Goal: Information Seeking & Learning: Learn about a topic

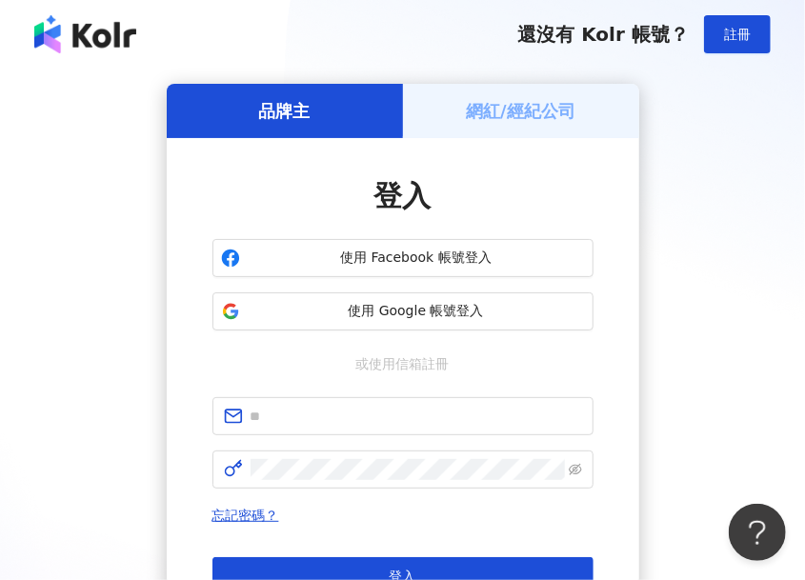
scroll to position [232, 0]
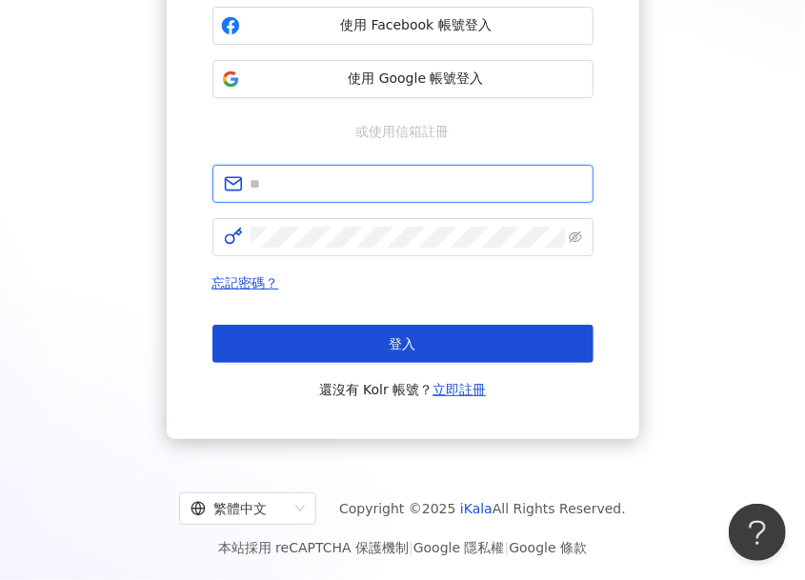
click at [339, 188] on input "text" at bounding box center [415, 183] width 331 height 21
type input "**********"
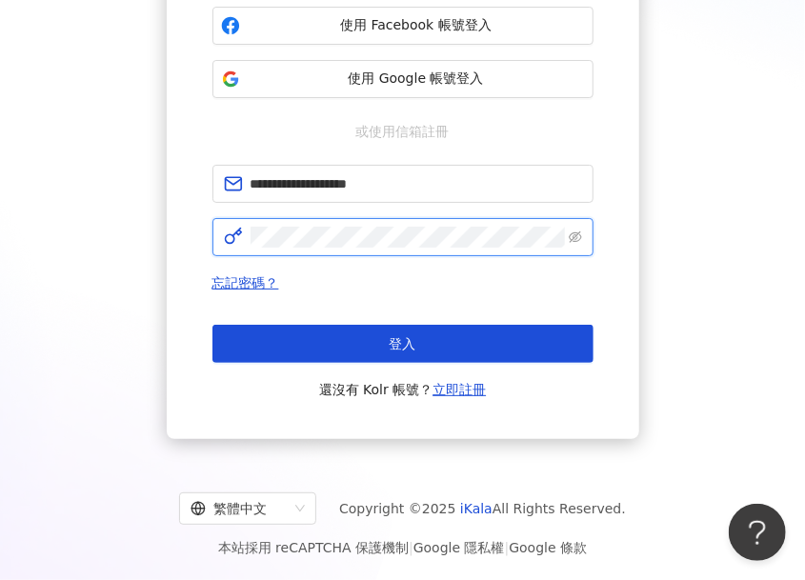
click button "登入" at bounding box center [402, 344] width 381 height 38
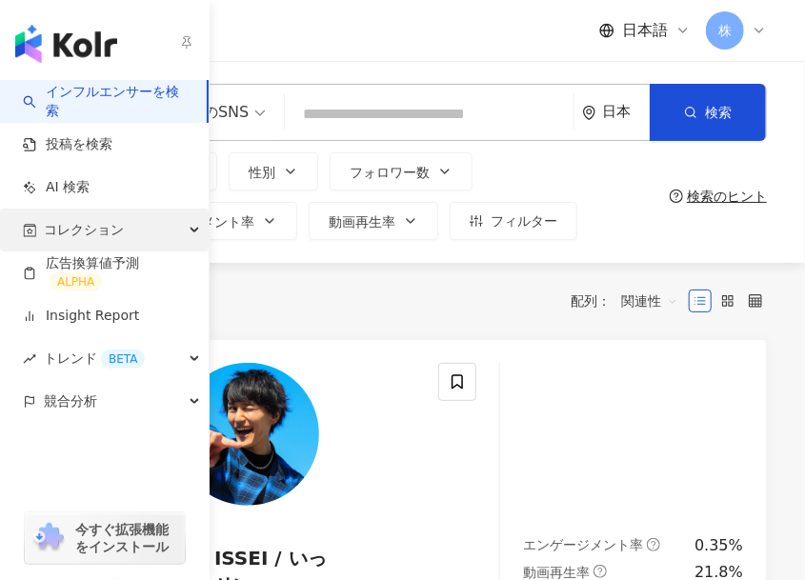
click at [86, 222] on span "コレクション" at bounding box center [84, 230] width 80 height 43
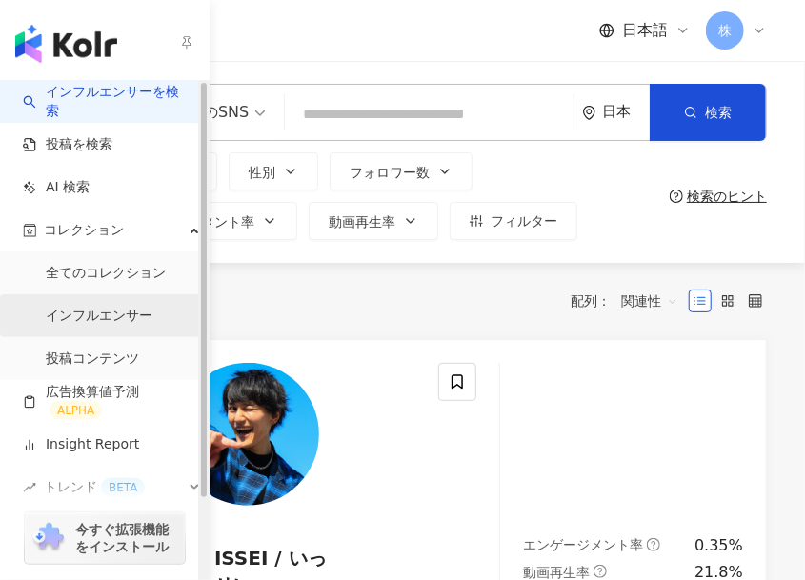
click at [95, 321] on link "インフルエンサー" at bounding box center [99, 316] width 107 height 19
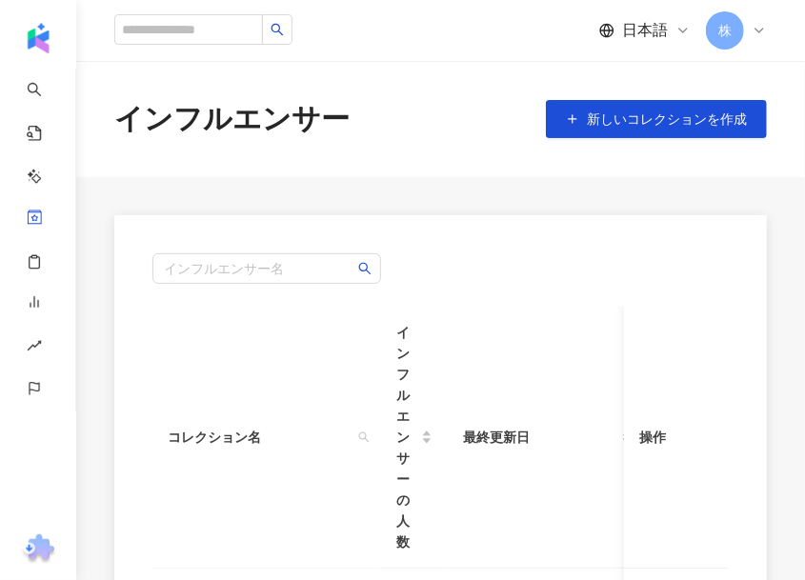
scroll to position [381, 0]
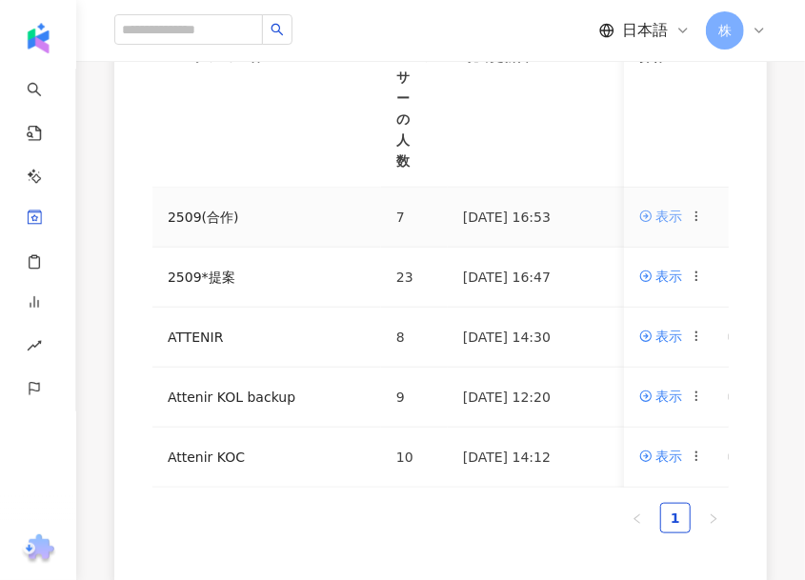
click at [665, 212] on div "表示" at bounding box center [668, 216] width 27 height 21
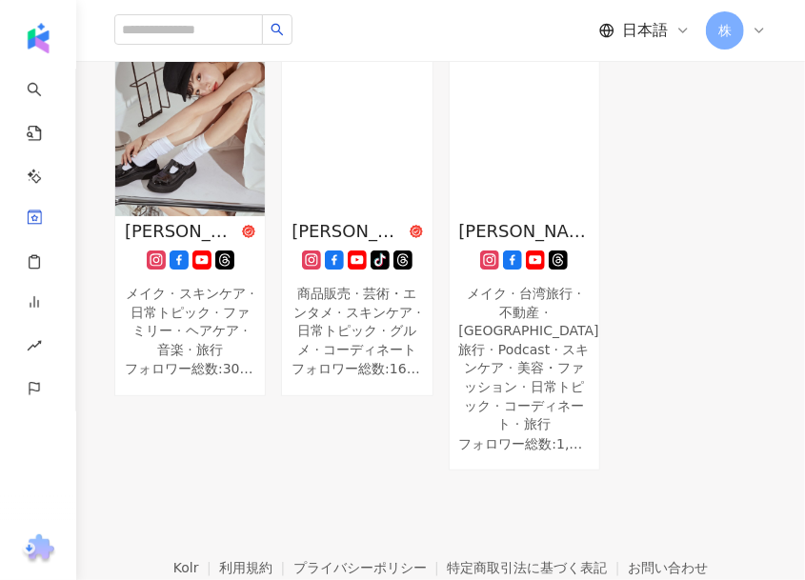
scroll to position [476, 0]
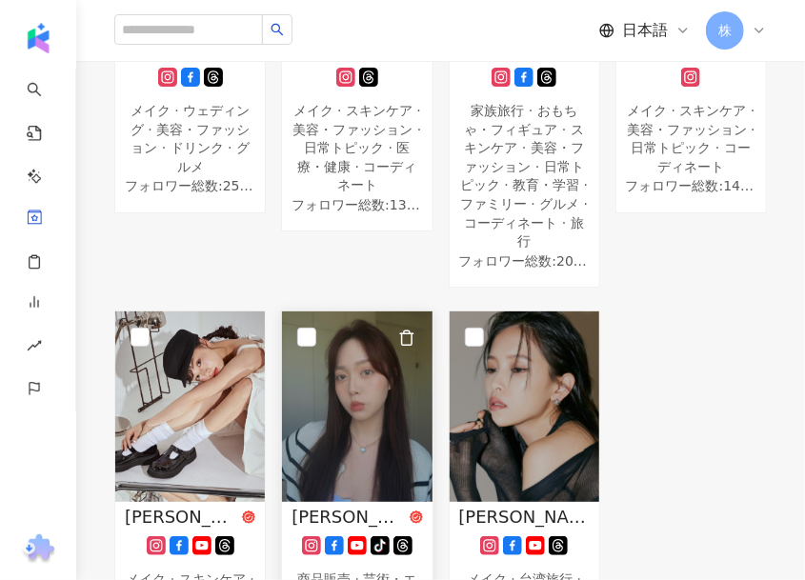
click at [374, 374] on img at bounding box center [357, 406] width 150 height 190
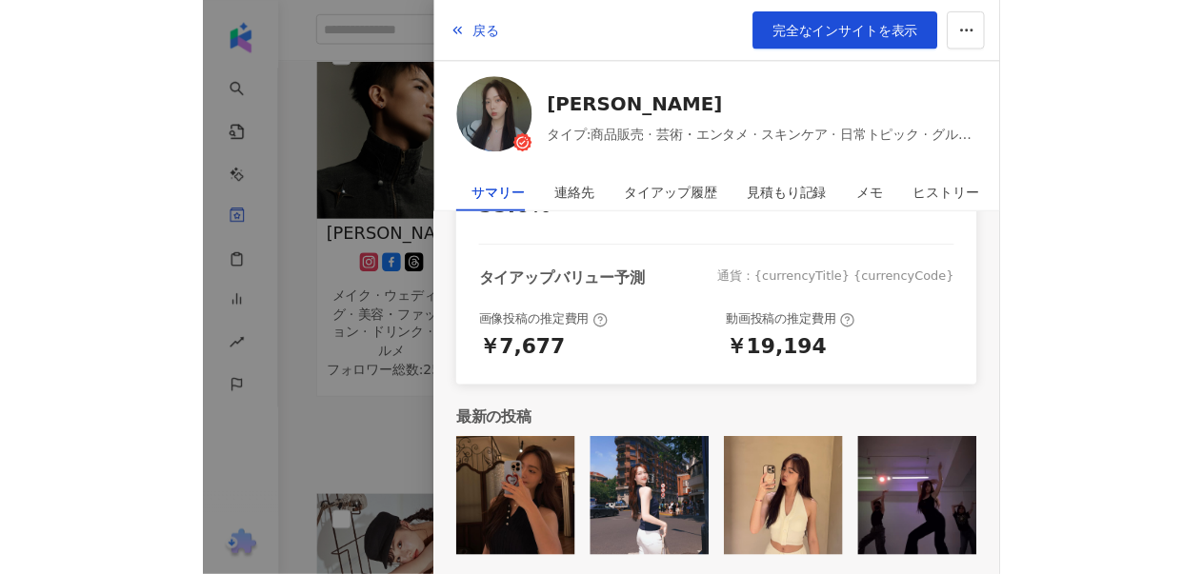
scroll to position [52, 0]
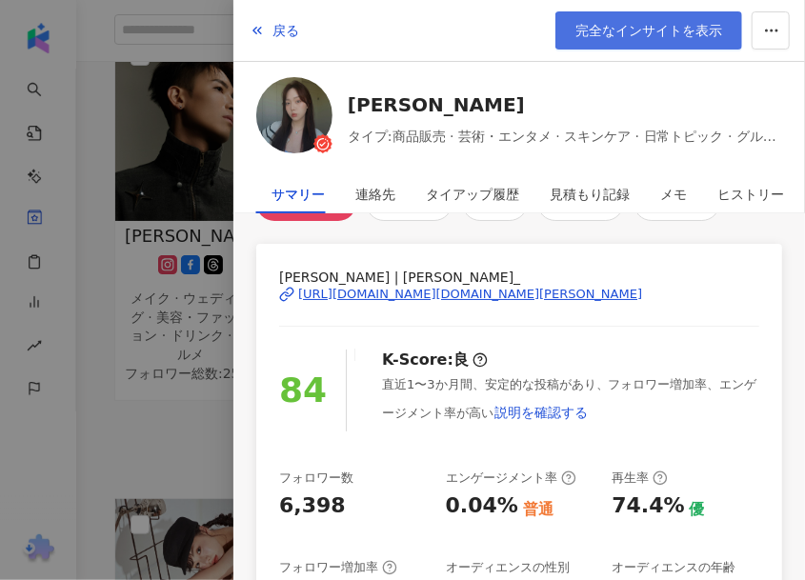
click at [644, 28] on span "完全なインサイトを表示" at bounding box center [648, 30] width 147 height 15
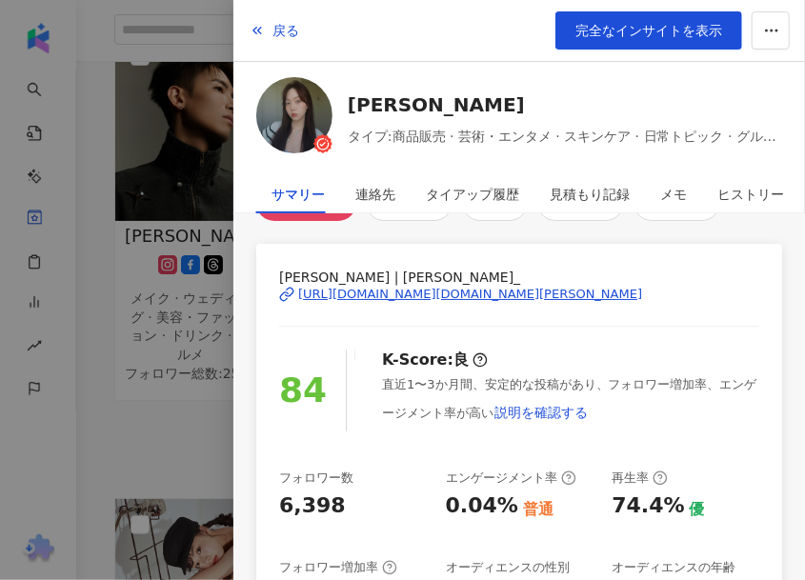
click at [156, 207] on div at bounding box center [402, 290] width 805 height 580
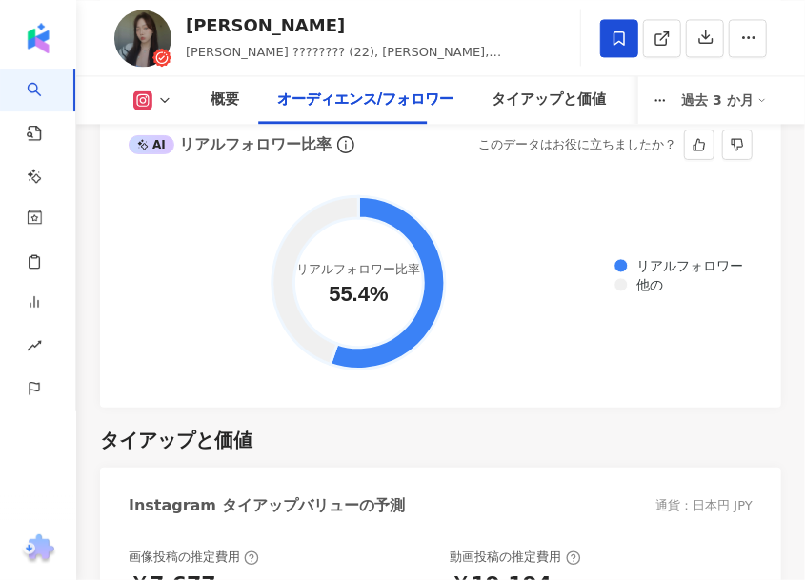
scroll to position [3865, 0]
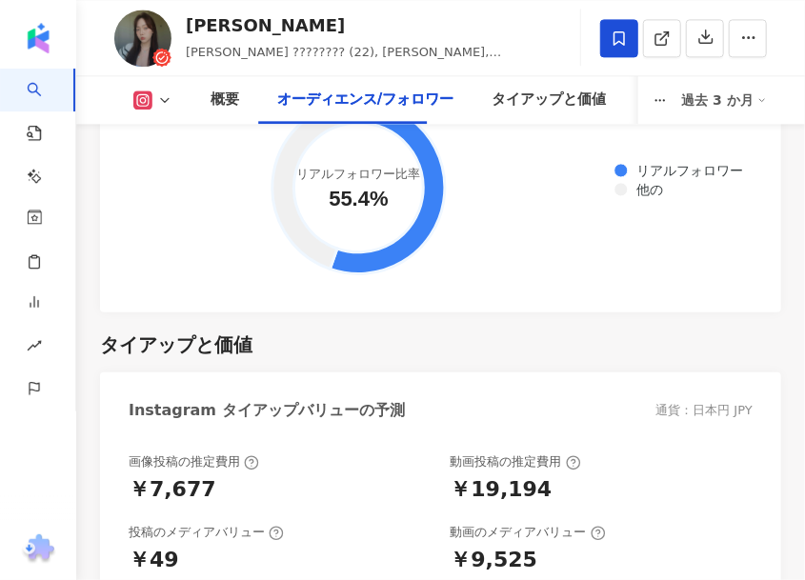
drag, startPoint x: 491, startPoint y: 306, endPoint x: 476, endPoint y: 300, distance: 16.3
click at [492, 331] on div "タイアップと価値" at bounding box center [440, 344] width 681 height 27
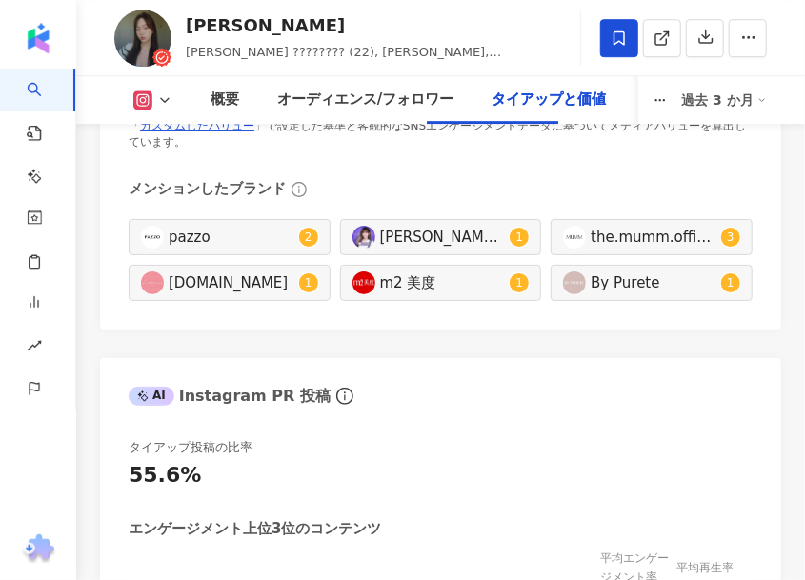
scroll to position [4531, 0]
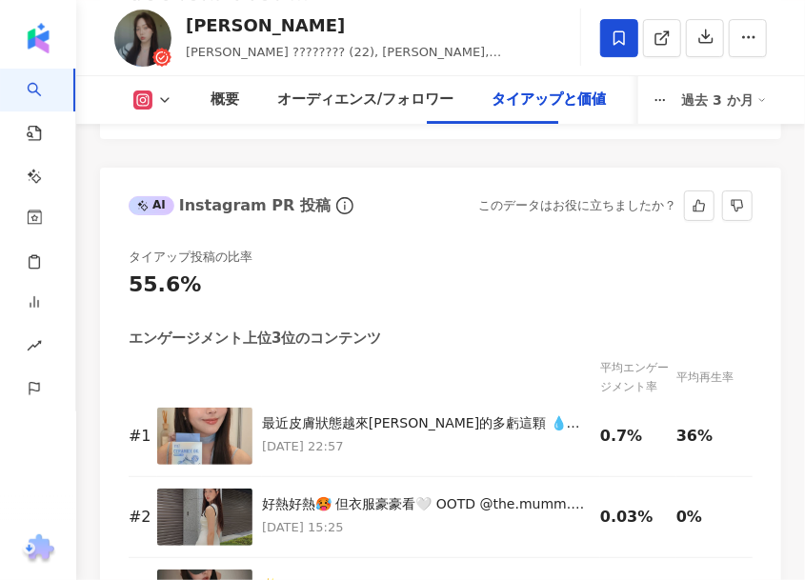
click at [608, 270] on div "55.6%" at bounding box center [441, 285] width 624 height 30
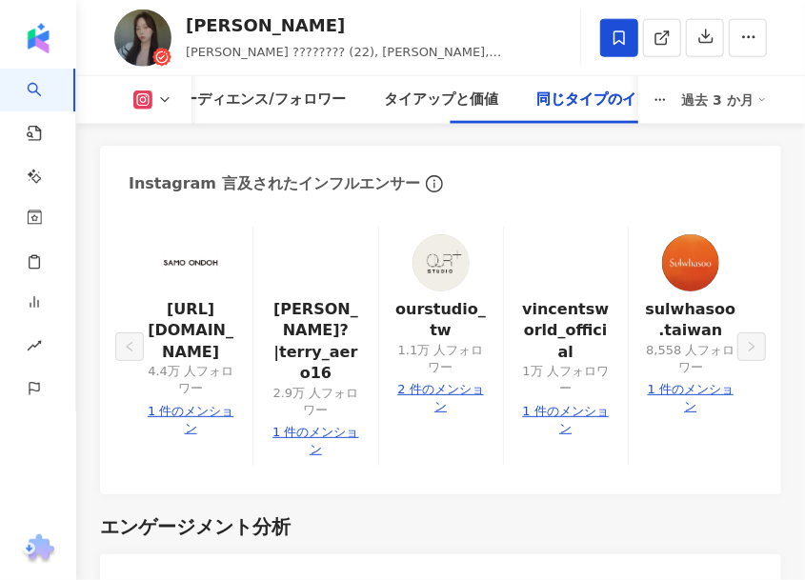
scroll to position [5770, 0]
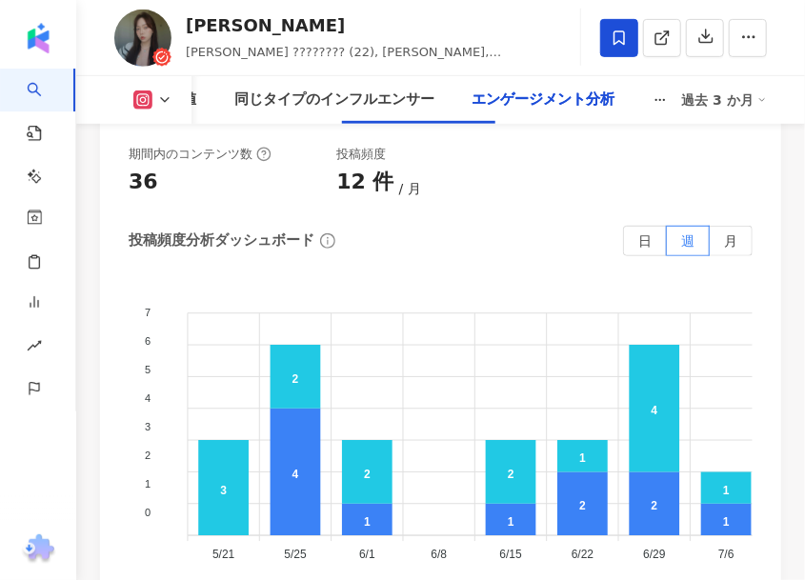
scroll to position [7184, 0]
